Goal: Complete application form: Complete application form

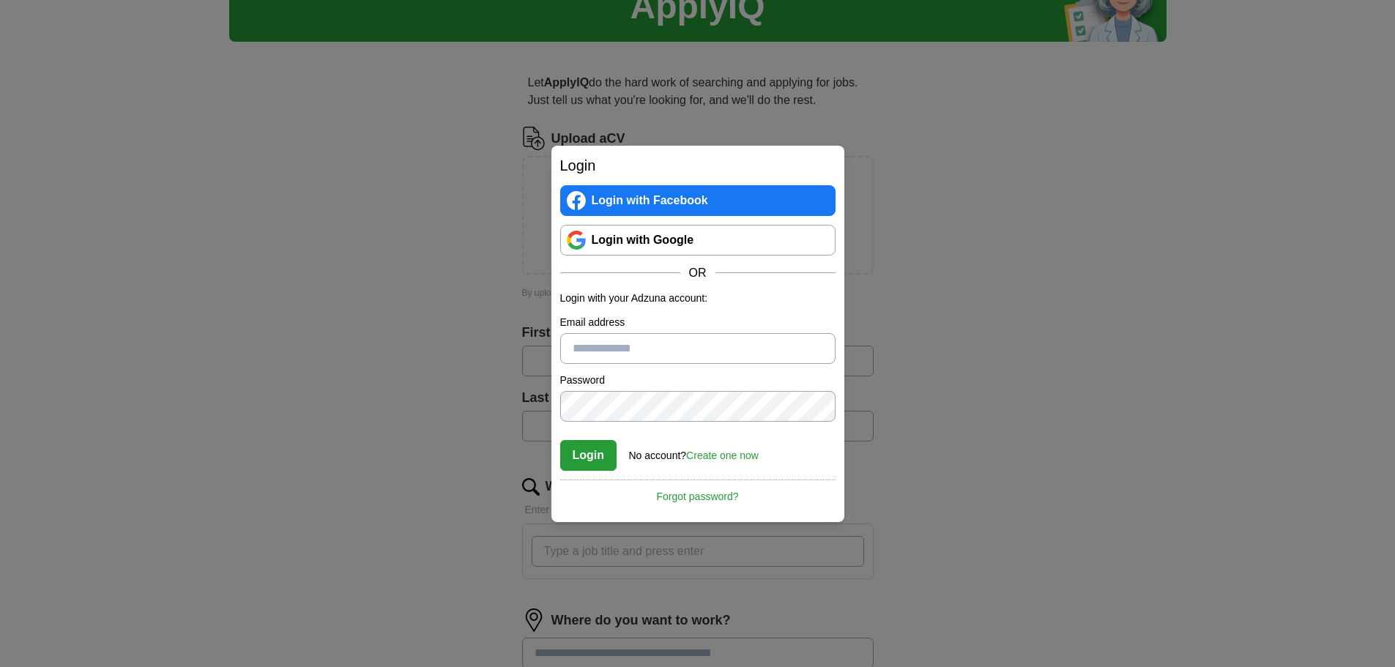
scroll to position [147, 0]
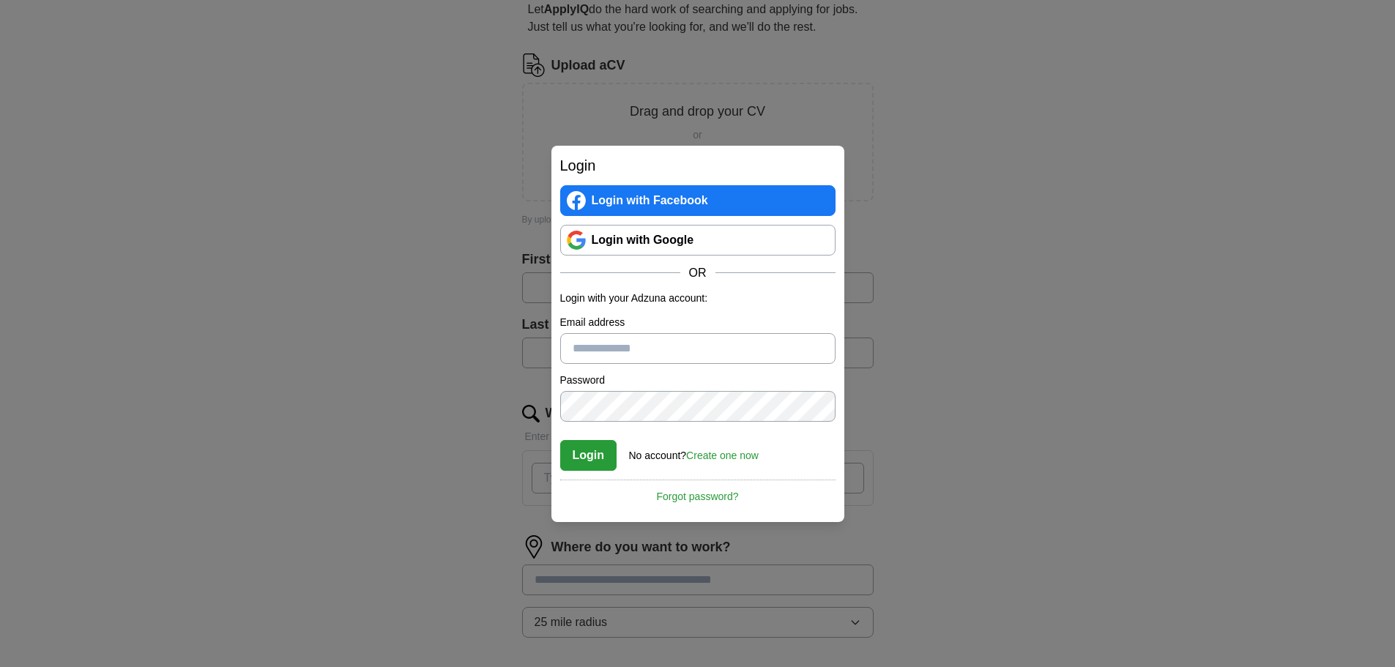
click at [714, 136] on div "Drag and drop your CV or Choose file" at bounding box center [698, 142] width 352 height 119
click at [692, 152] on button "Choose file" at bounding box center [698, 167] width 141 height 31
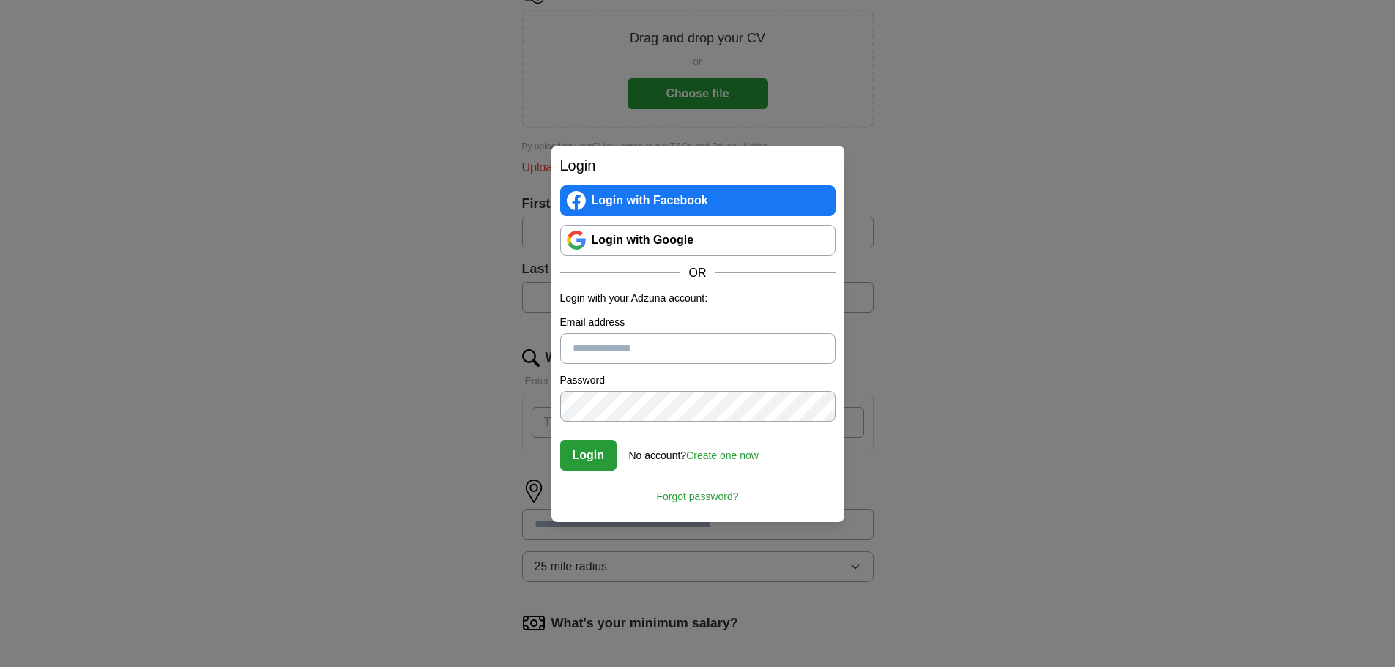
scroll to position [73, 0]
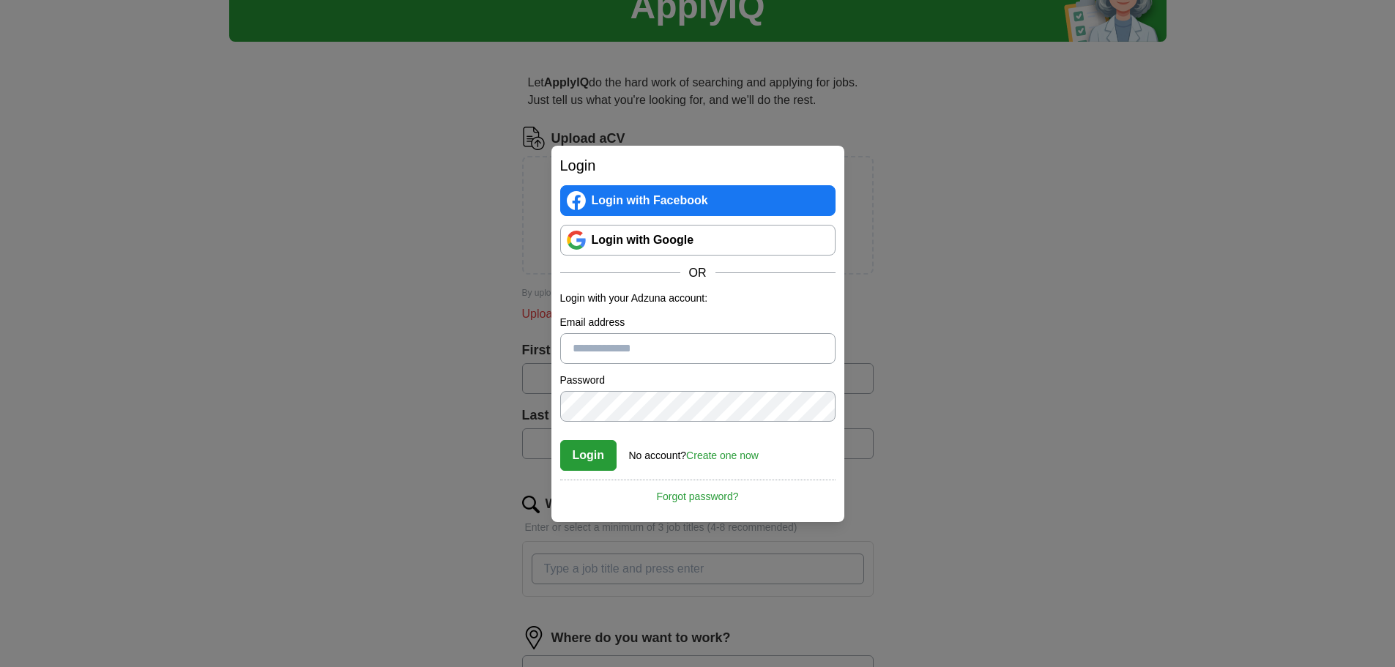
click at [664, 206] on div "Drag and drop your CV or Choose file" at bounding box center [698, 215] width 352 height 119
click at [672, 225] on button "Choose file" at bounding box center [698, 240] width 141 height 31
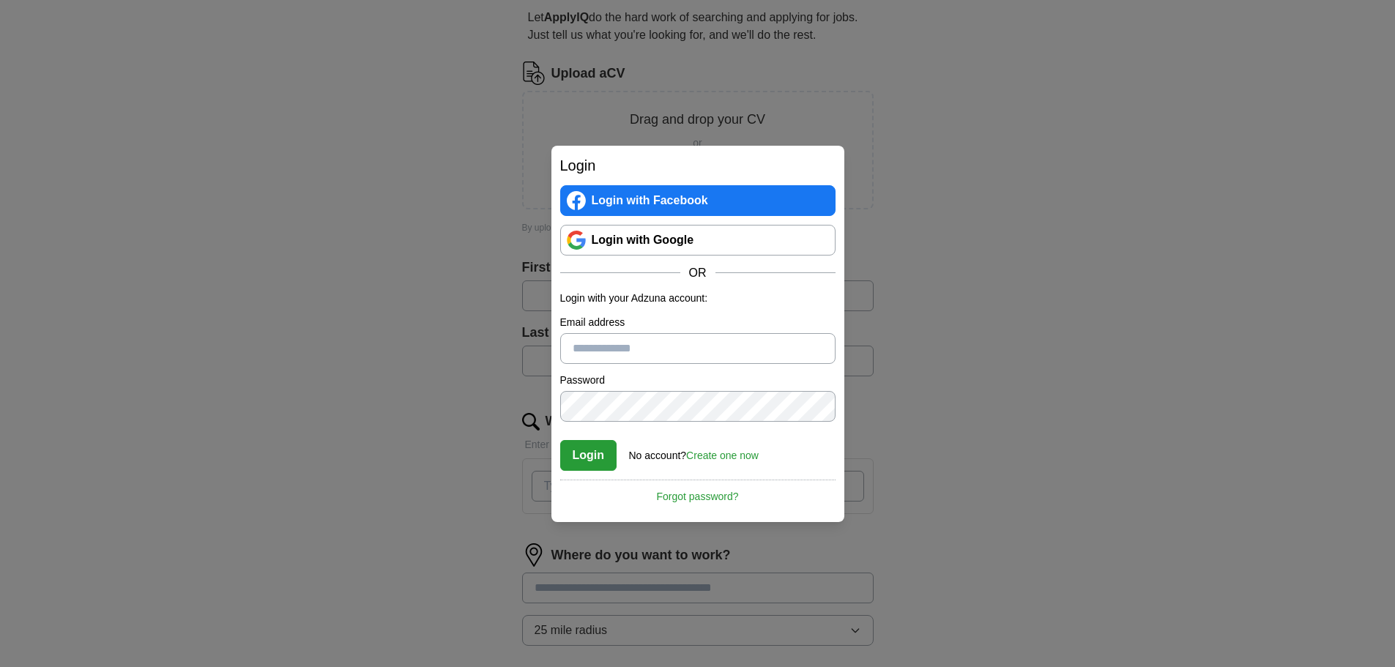
click at [709, 160] on button "Choose file" at bounding box center [698, 175] width 141 height 31
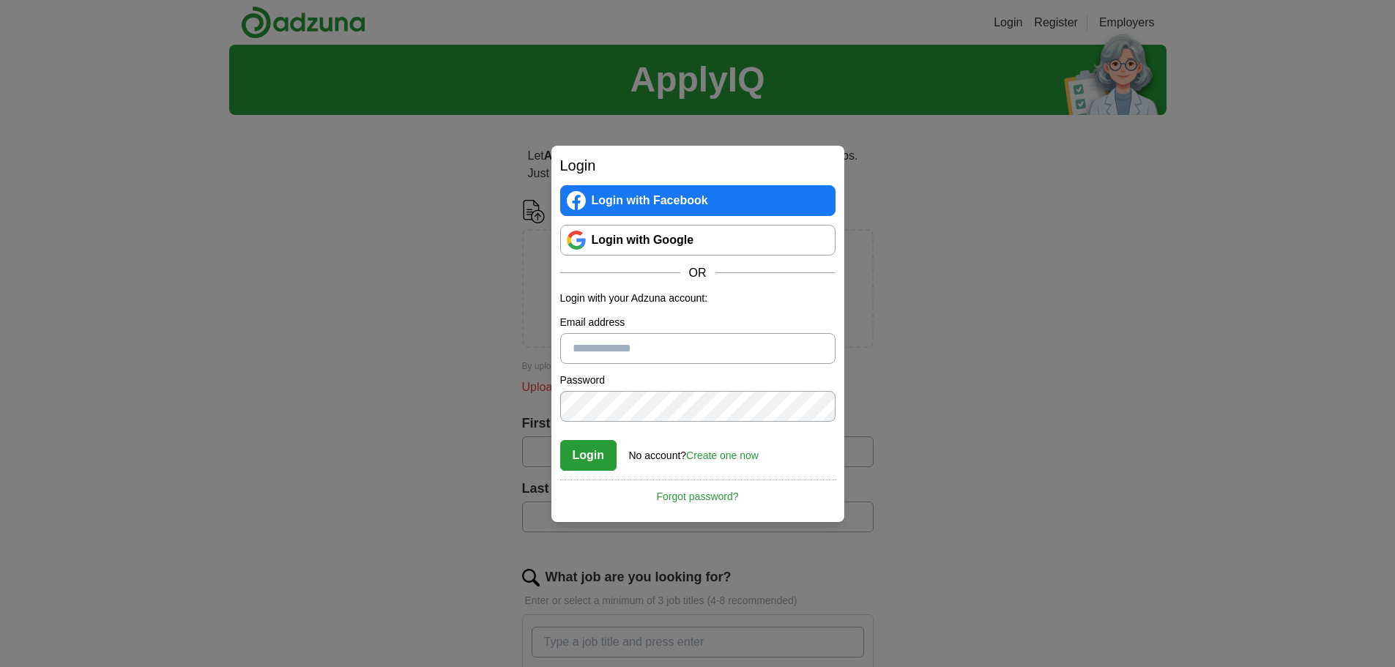
click at [1010, 21] on link "Login" at bounding box center [1008, 23] width 29 height 18
click at [1006, 22] on link "Login" at bounding box center [1008, 23] width 29 height 18
